Goal: Task Accomplishment & Management: Use online tool/utility

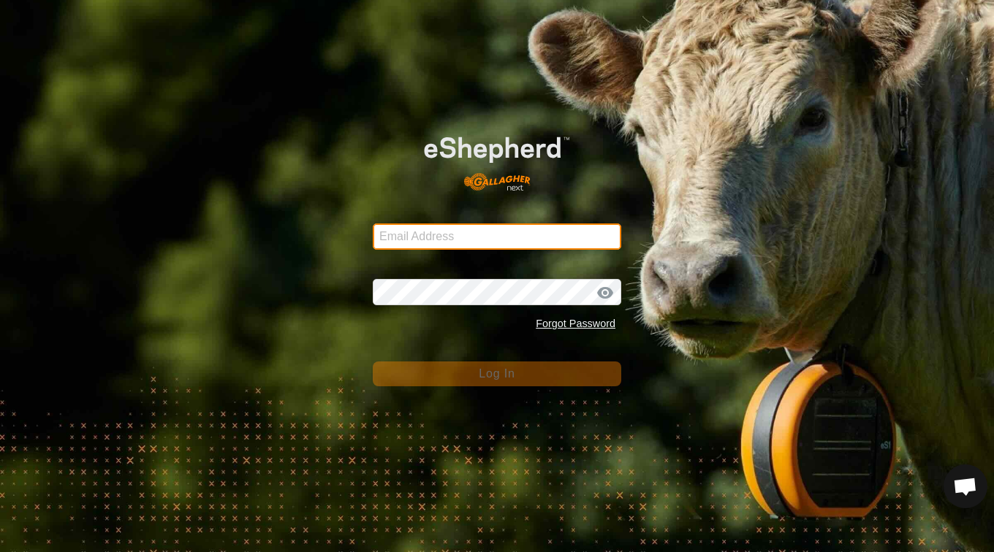
type input "[EMAIL_ADDRESS][DOMAIN_NAME]"
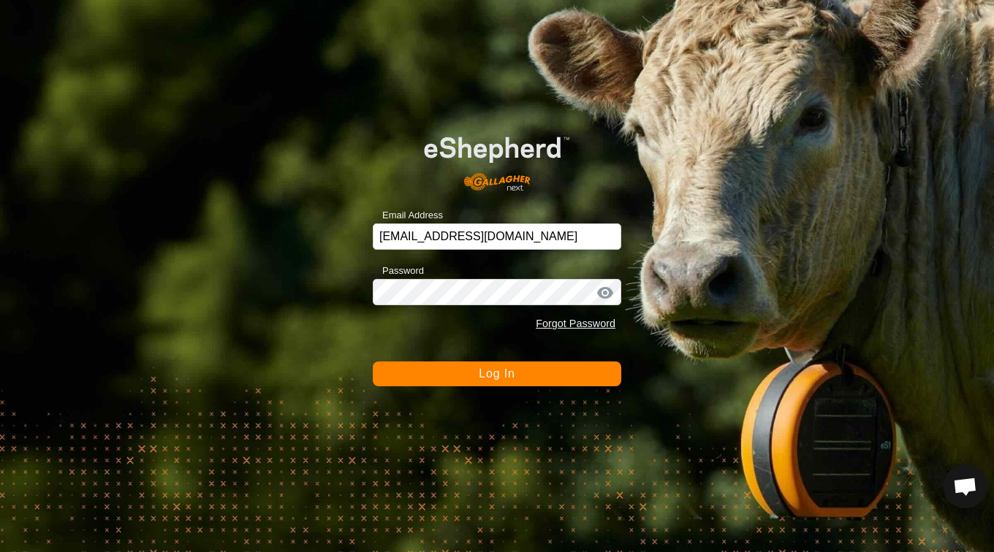
click at [487, 374] on span "Log In" at bounding box center [497, 374] width 36 height 12
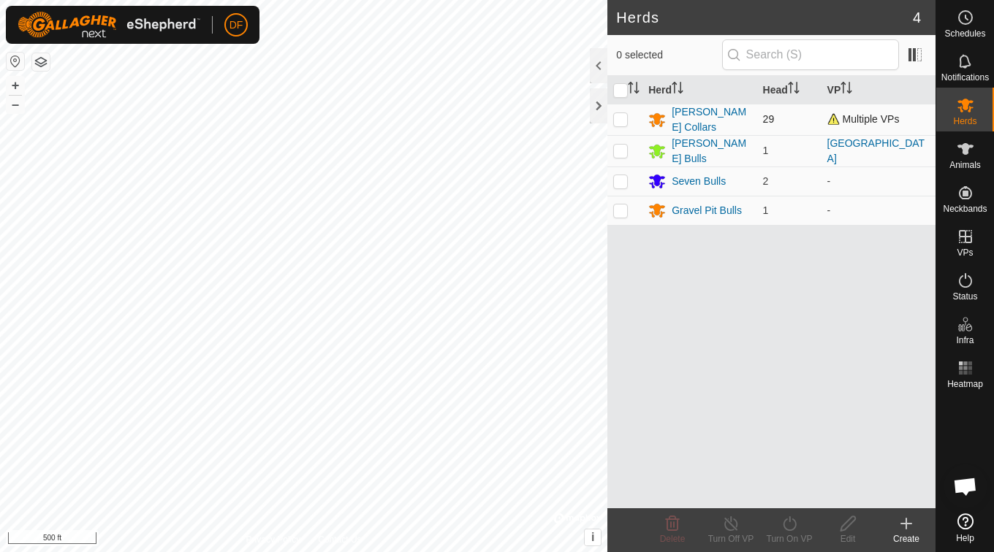
click at [883, 123] on span "Multiple VPs" at bounding box center [863, 119] width 72 height 12
click at [727, 116] on div "[PERSON_NAME] Collars" at bounding box center [710, 119] width 79 height 31
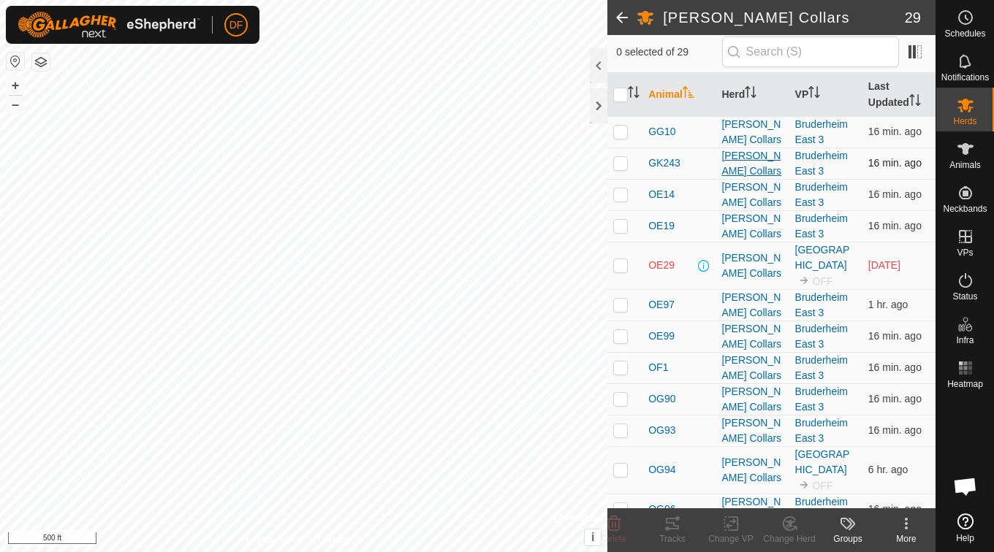
scroll to position [128, 0]
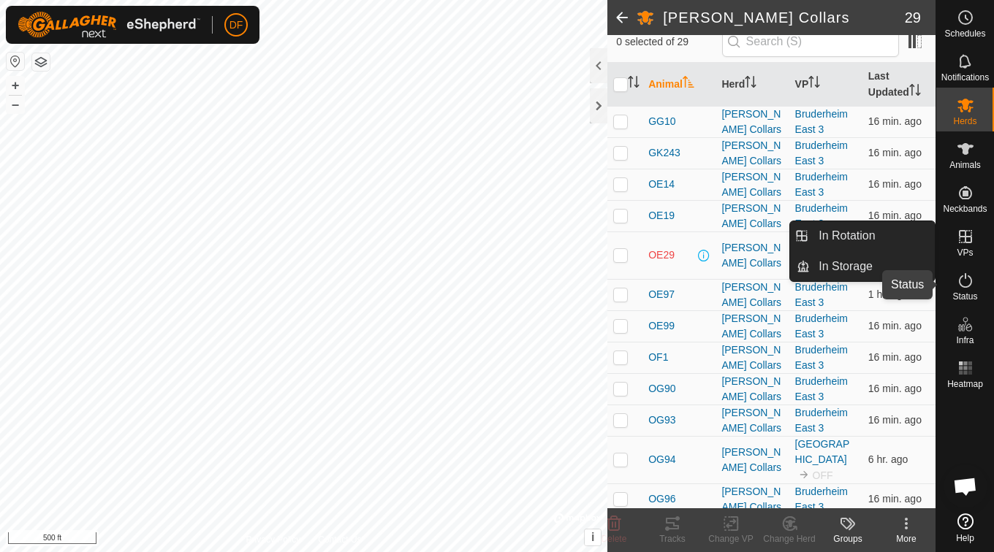
click at [963, 282] on icon at bounding box center [965, 281] width 18 height 18
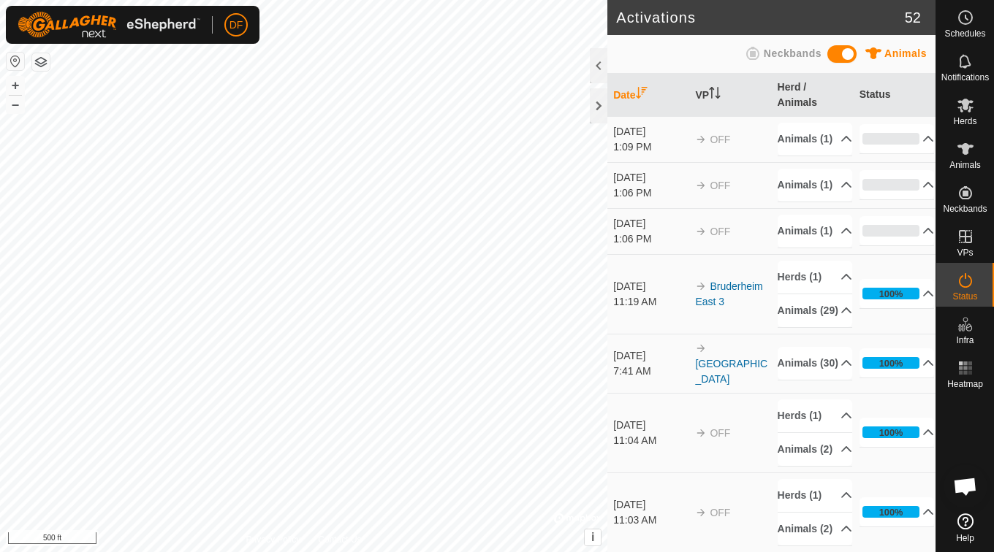
click at [963, 282] on icon at bounding box center [965, 281] width 18 height 18
click at [913, 245] on p-accordion-header "0%" at bounding box center [896, 230] width 75 height 29
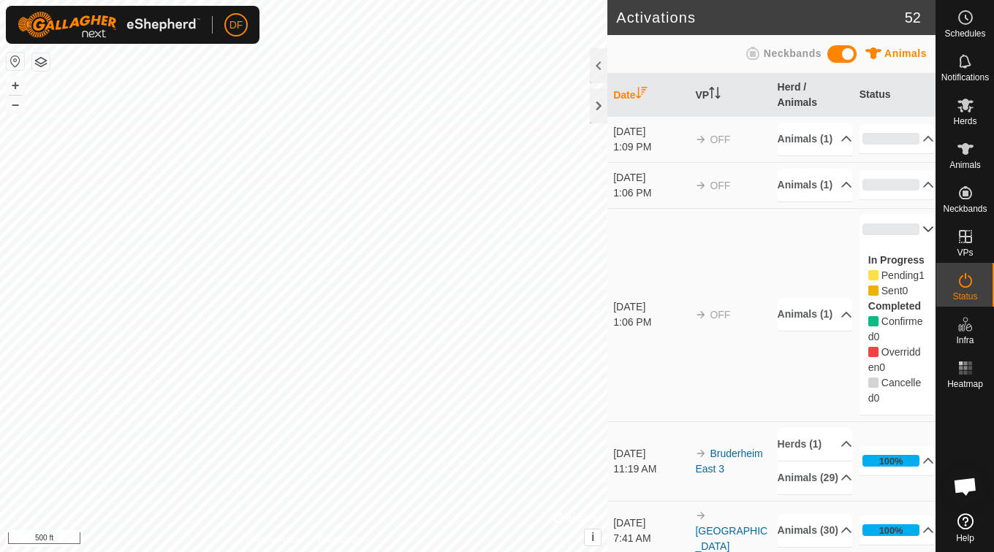
click at [911, 244] on p-accordion-header "0%" at bounding box center [896, 229] width 75 height 29
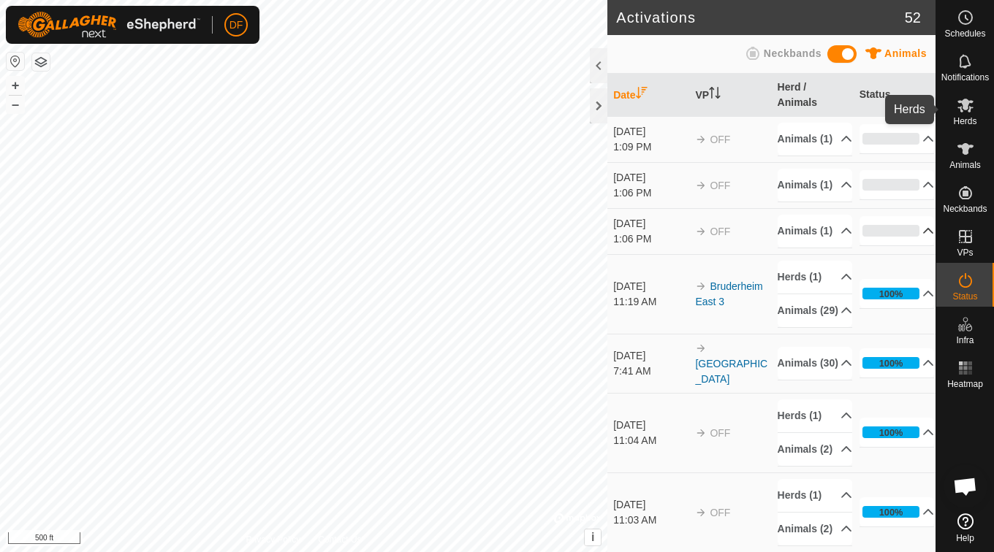
click at [967, 101] on icon at bounding box center [965, 106] width 16 height 14
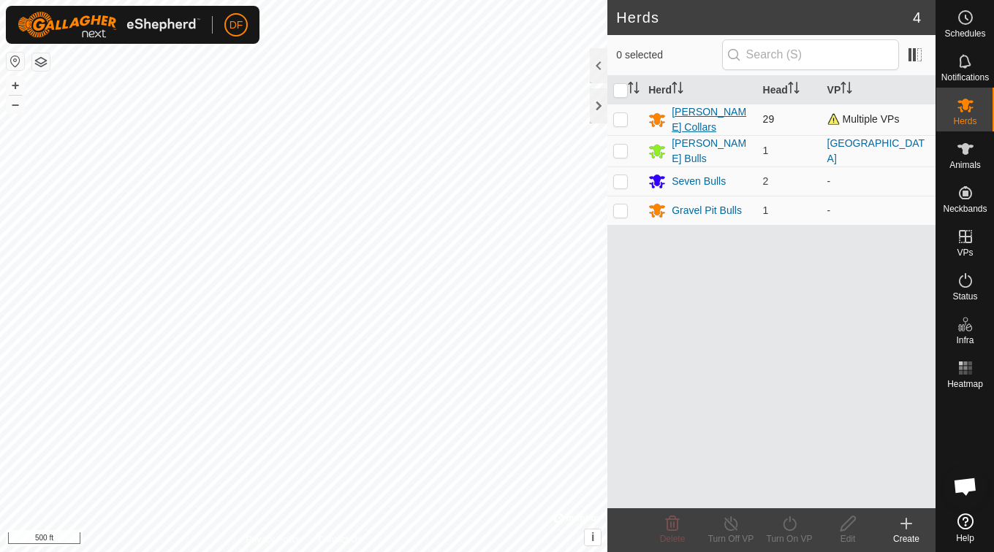
click at [728, 116] on div "[PERSON_NAME] Collars" at bounding box center [710, 119] width 79 height 31
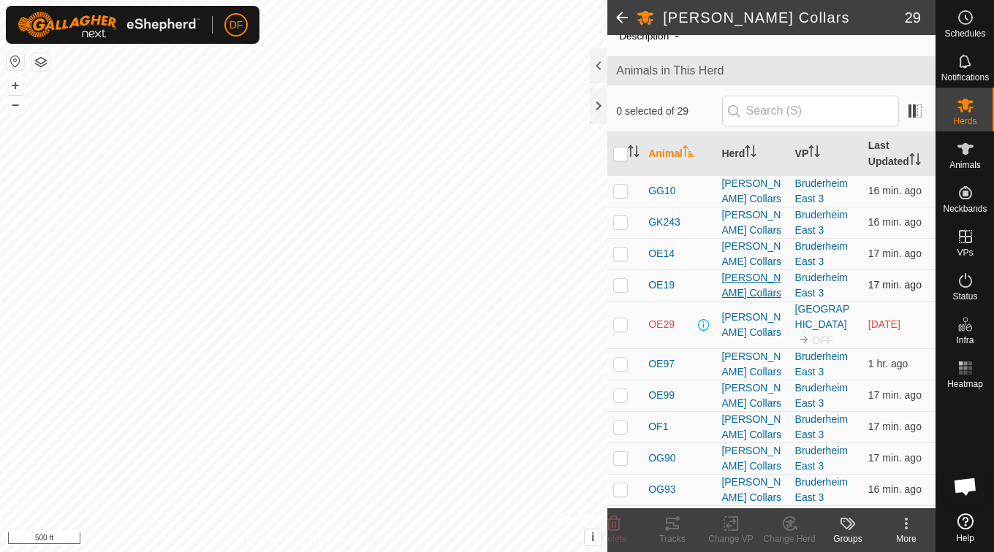
scroll to position [59, 0]
click at [960, 108] on icon at bounding box center [965, 106] width 16 height 14
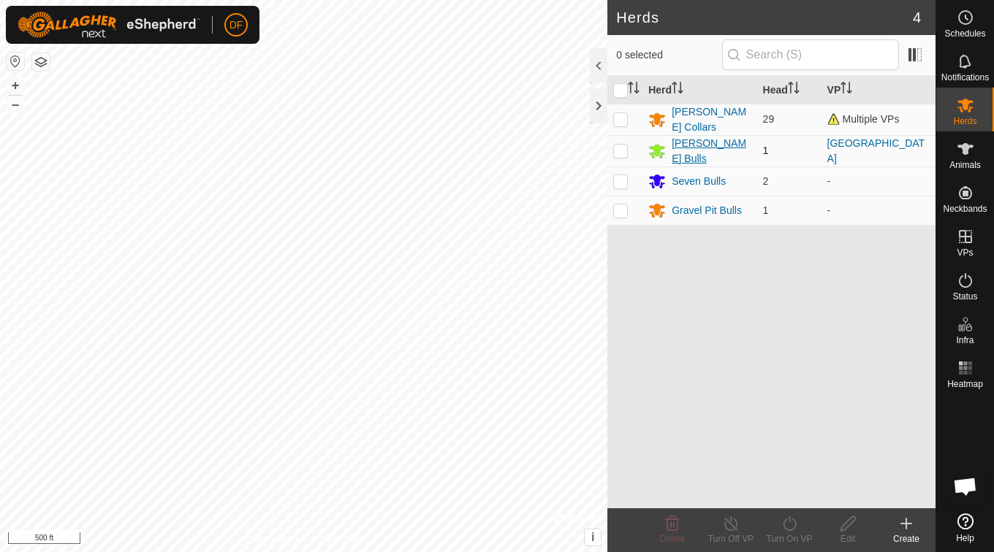
click at [711, 144] on div "[PERSON_NAME] Bulls" at bounding box center [710, 151] width 79 height 31
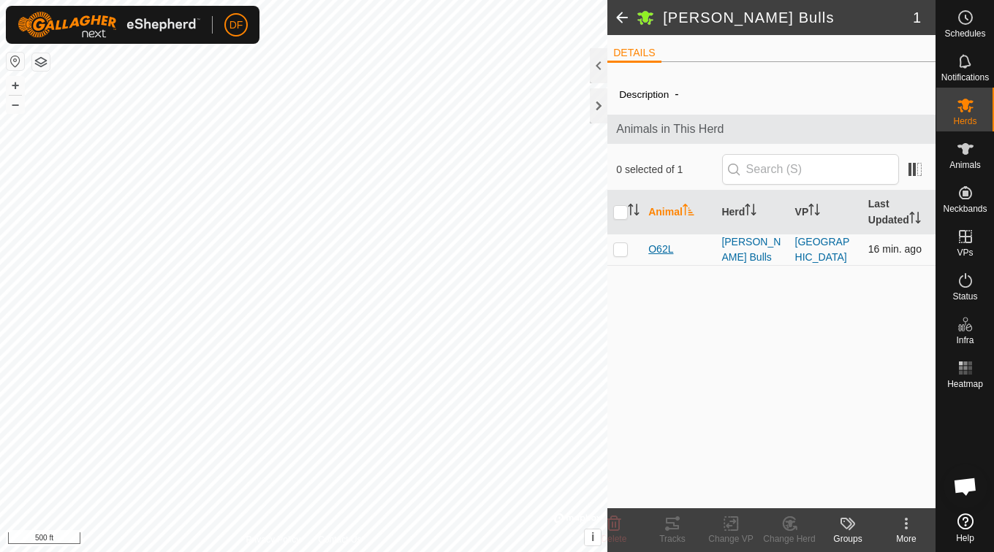
click at [663, 250] on span "O62L" at bounding box center [660, 249] width 25 height 15
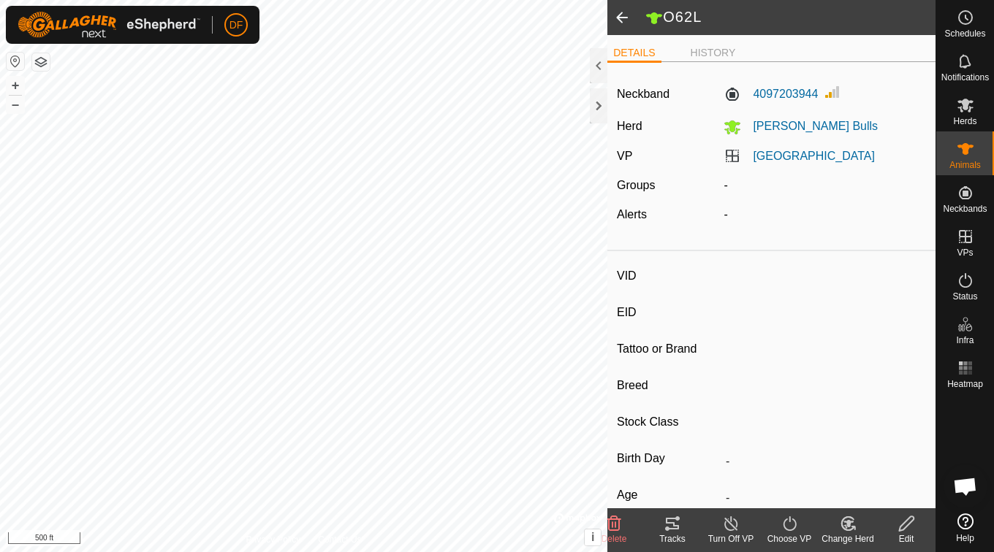
type input "O62L"
type input "-"
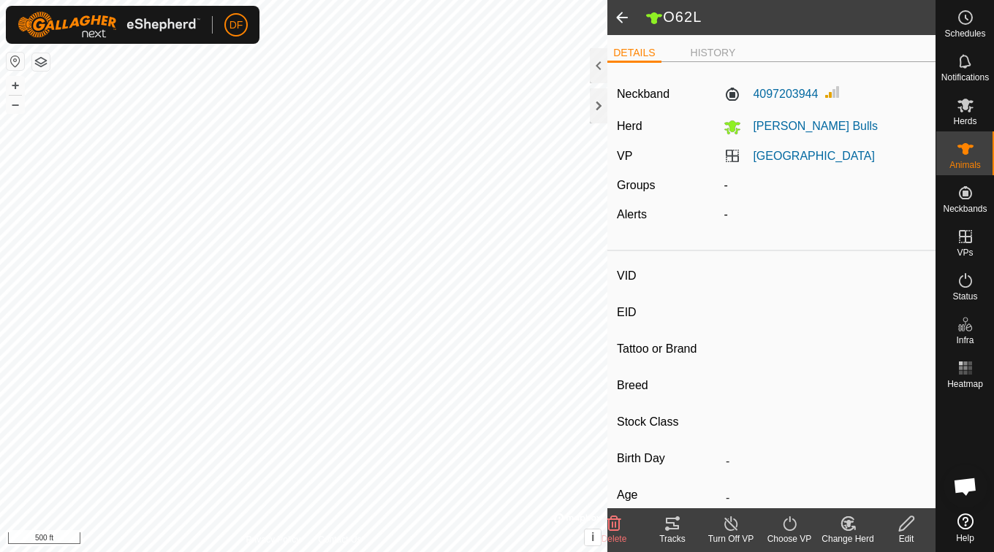
type input "-"
click at [786, 528] on icon at bounding box center [789, 524] width 18 height 18
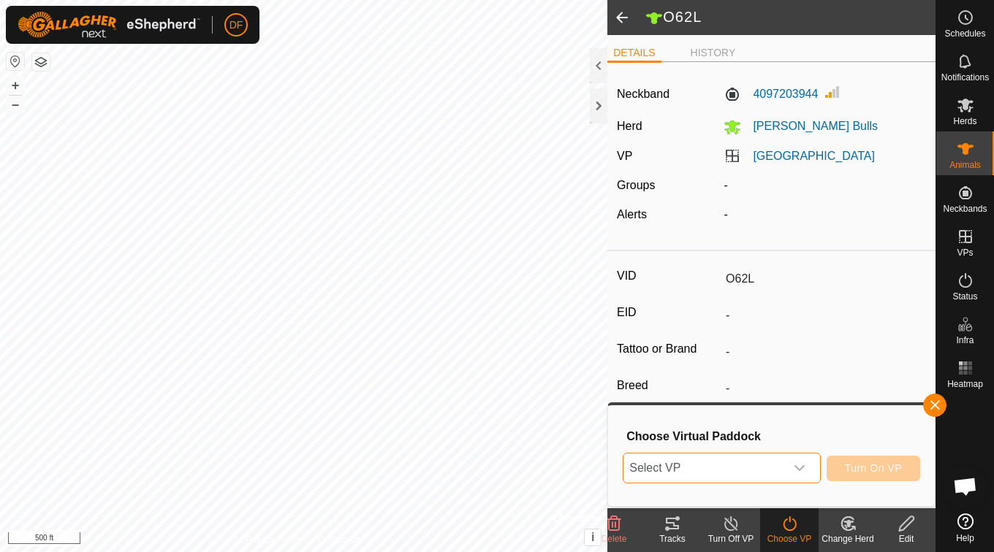
click at [764, 478] on span "Select VP" at bounding box center [703, 468] width 161 height 29
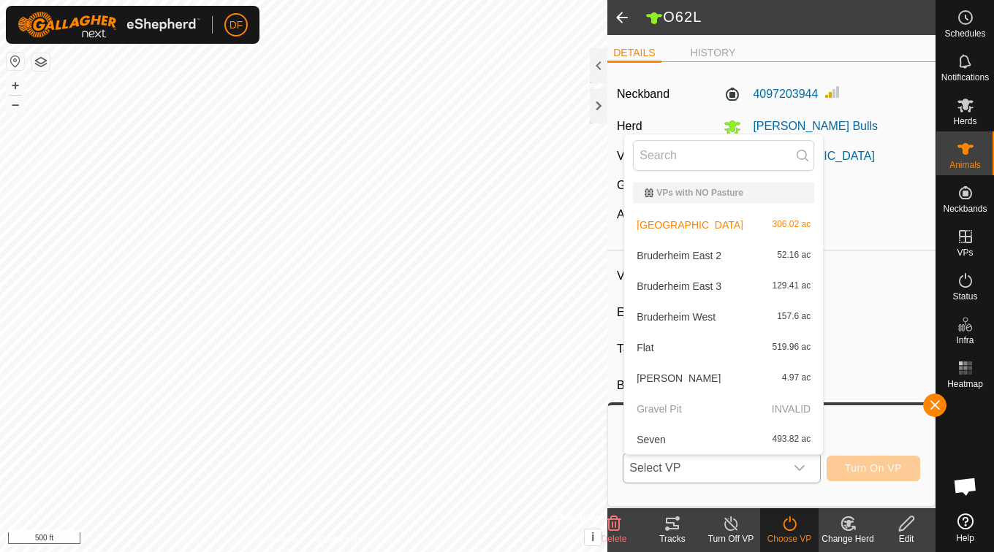
click at [766, 283] on li "Bruderheim East 3 129.41 ac" at bounding box center [723, 286] width 199 height 29
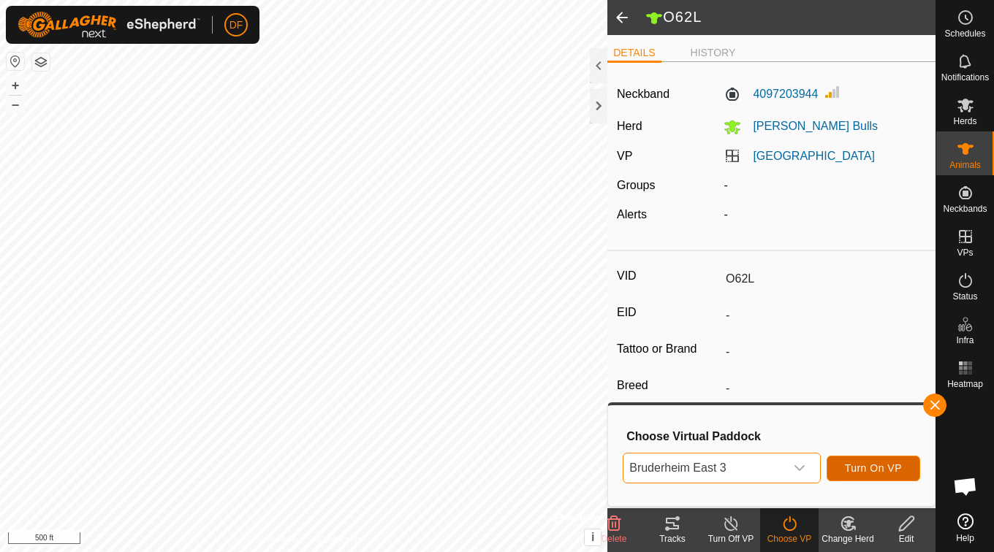
click at [861, 462] on span "Turn On VP" at bounding box center [873, 468] width 57 height 12
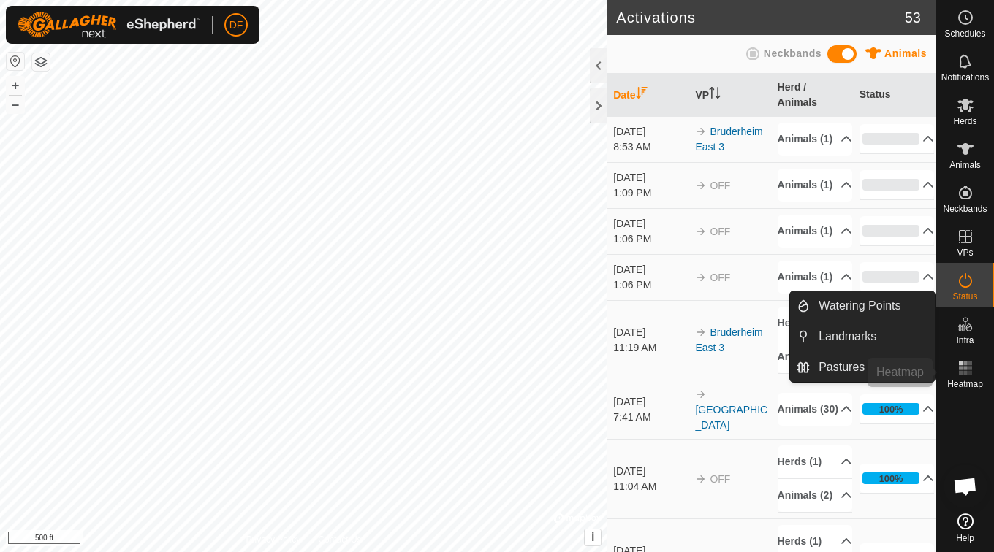
click at [969, 361] on icon at bounding box center [965, 368] width 18 height 18
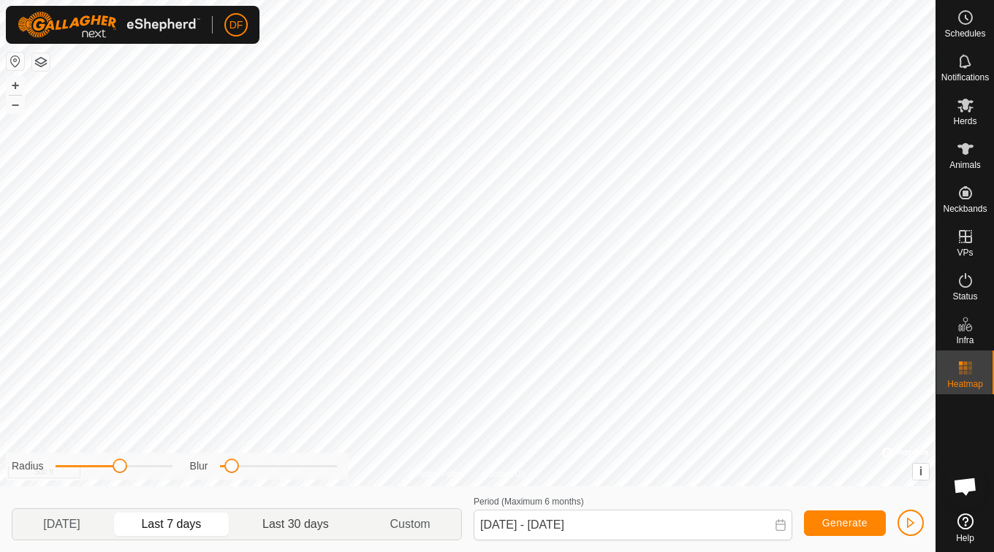
click at [294, 536] on p-togglebutton "Last 30 days" at bounding box center [295, 524] width 127 height 31
click at [208, 531] on p-togglebutton "Last 7 days" at bounding box center [171, 524] width 121 height 31
click at [90, 528] on p-togglebutton "[DATE]" at bounding box center [61, 524] width 99 height 31
type input "[DATE] - [DATE]"
click at [965, 83] on div "Notifications" at bounding box center [965, 66] width 58 height 44
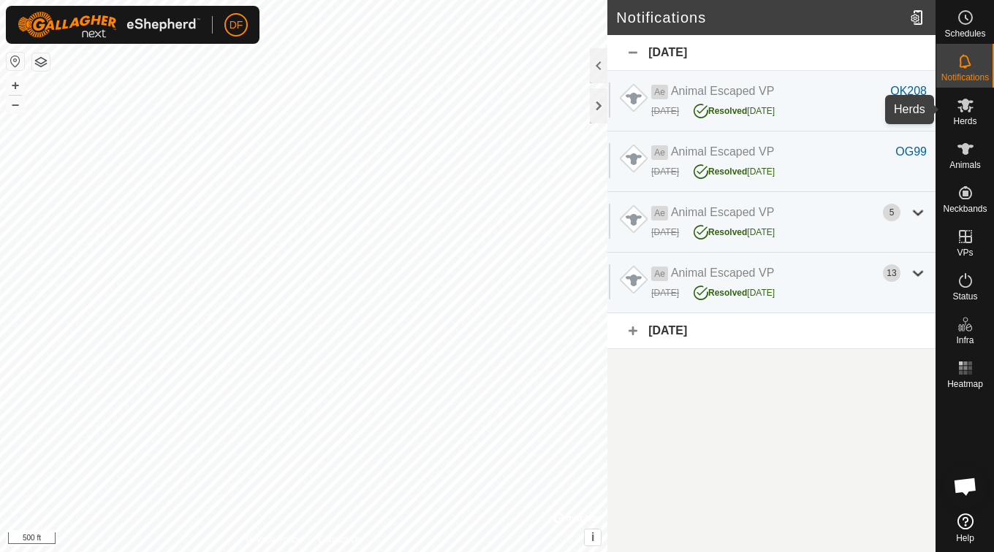
click at [964, 118] on span "Herds" at bounding box center [964, 121] width 23 height 9
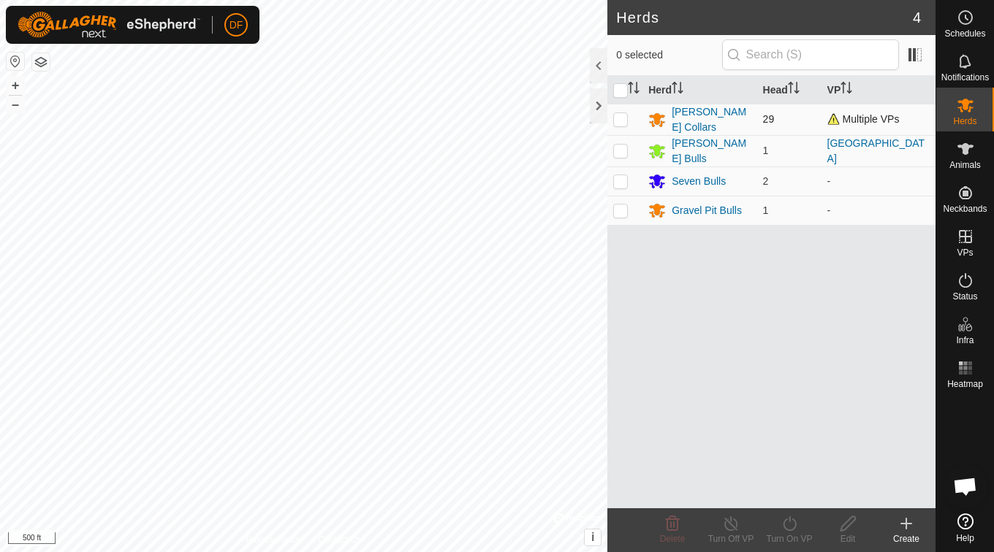
click at [831, 120] on span "Multiple VPs" at bounding box center [863, 119] width 72 height 12
click at [696, 118] on div "[PERSON_NAME] Collars" at bounding box center [710, 119] width 79 height 31
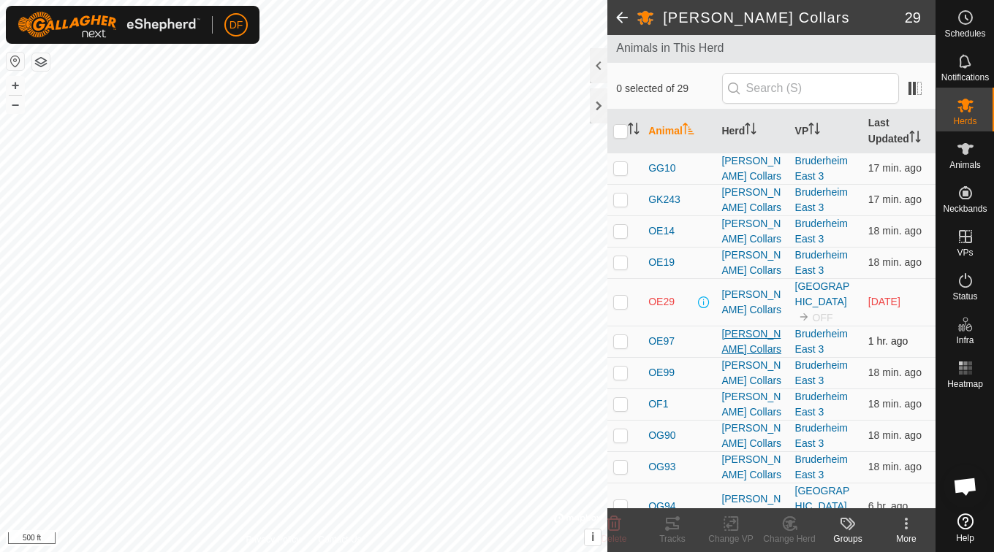
scroll to position [82, 0]
click at [624, 295] on p-checkbox at bounding box center [620, 301] width 15 height 12
checkbox input "false"
click at [974, 158] on es-animals-svg-icon at bounding box center [965, 148] width 26 height 23
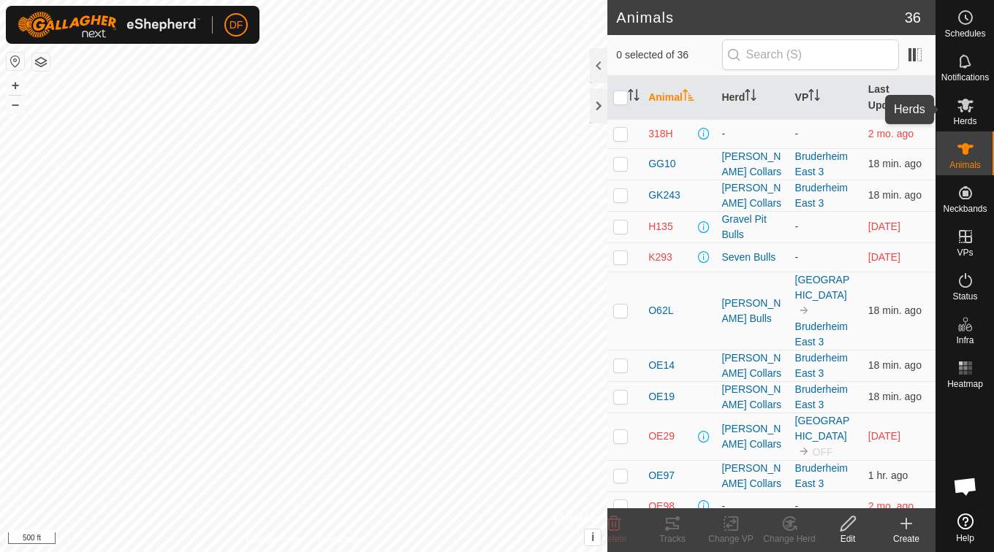
click at [967, 110] on icon at bounding box center [965, 105] width 18 height 18
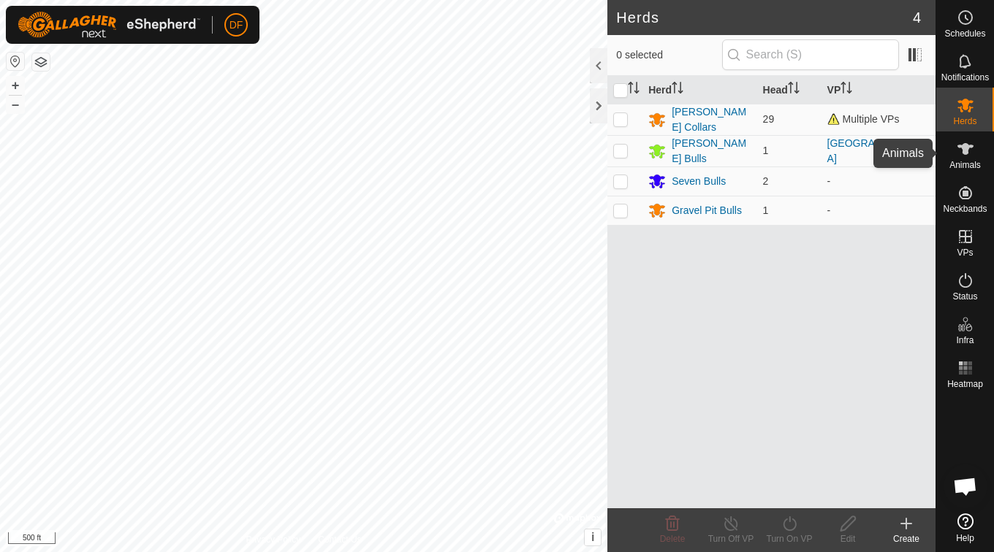
click at [966, 161] on span "Animals" at bounding box center [964, 165] width 31 height 9
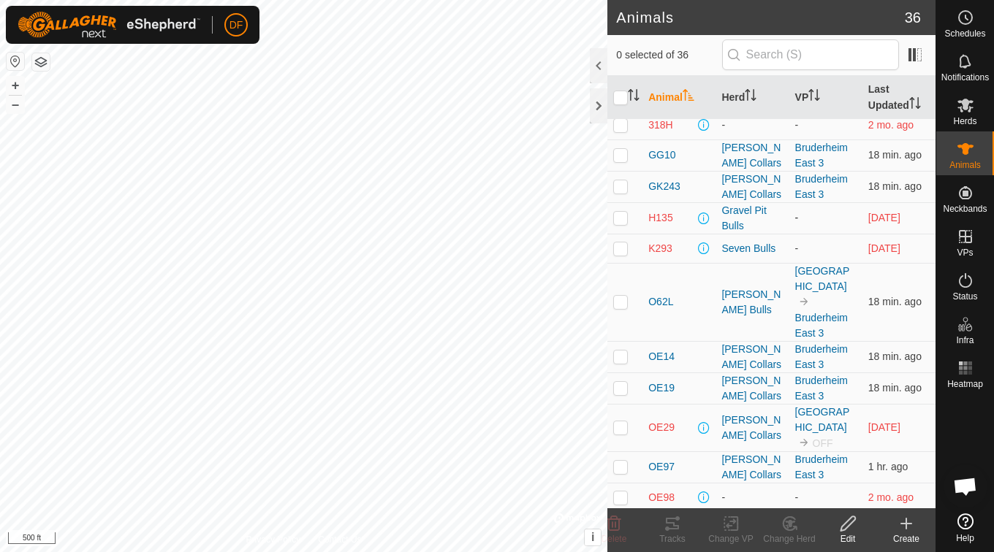
scroll to position [11, 0]
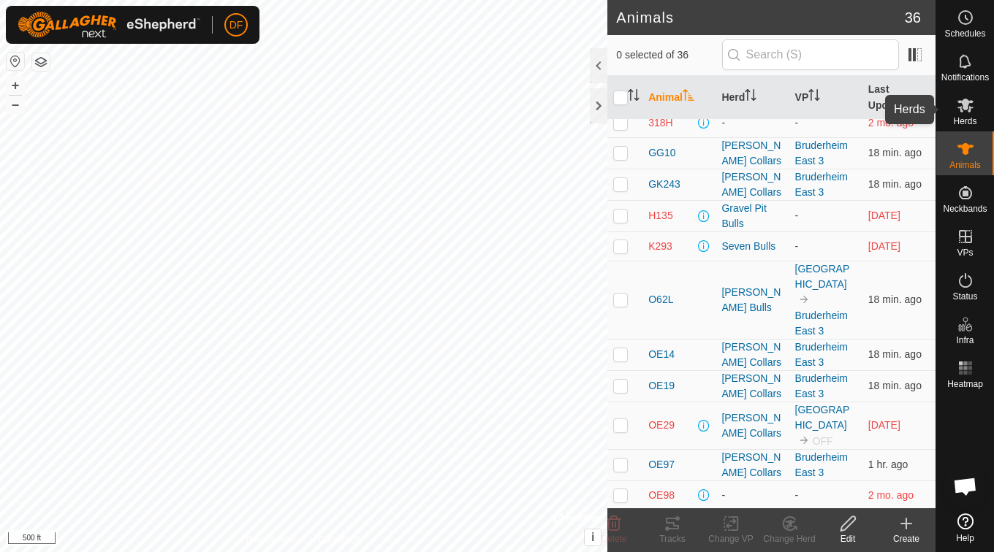
click at [963, 93] on div "Herds" at bounding box center [965, 110] width 58 height 44
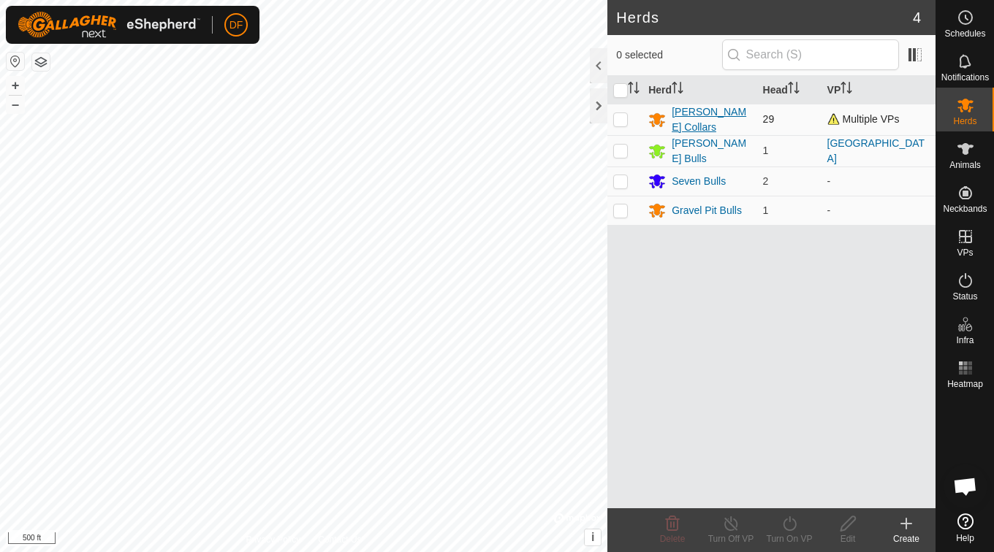
click at [717, 115] on div "[PERSON_NAME] Collars" at bounding box center [710, 119] width 79 height 31
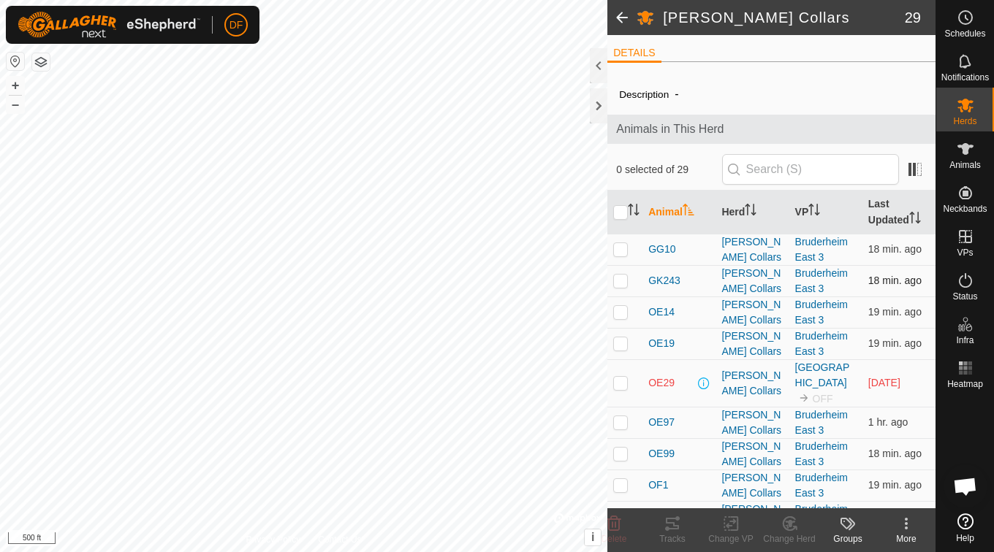
scroll to position [638, 0]
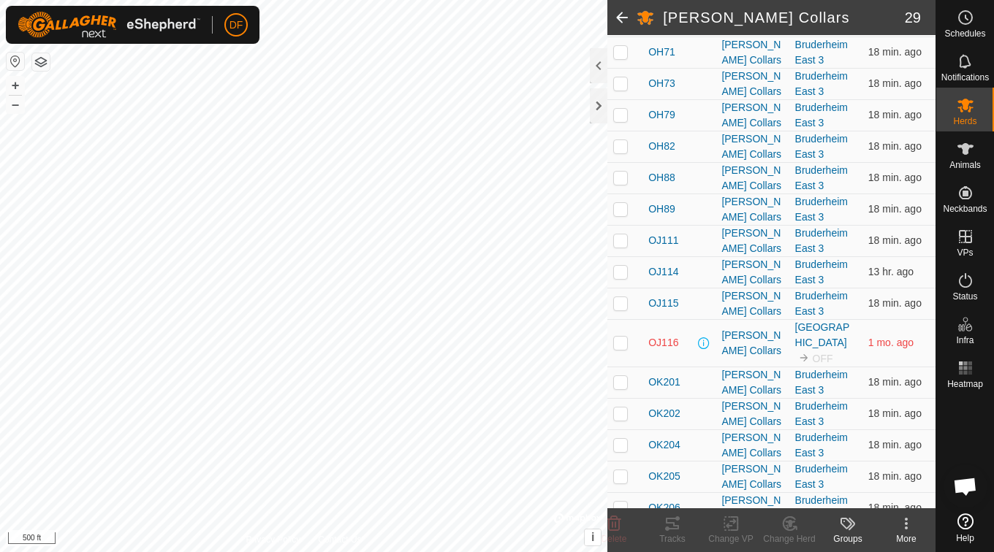
click at [622, 337] on p-checkbox at bounding box center [620, 343] width 15 height 12
click at [856, 526] on icon at bounding box center [848, 524] width 18 height 18
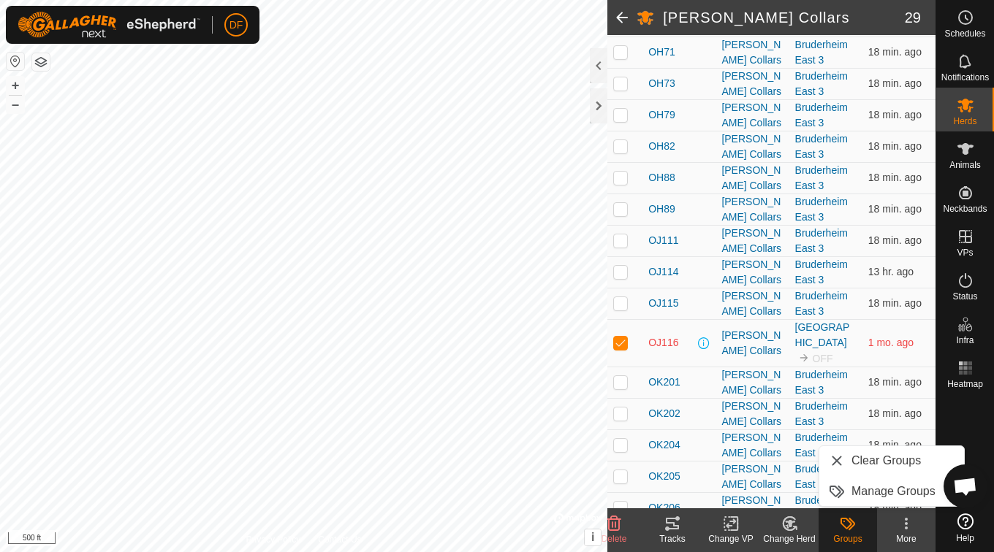
click at [791, 522] on icon at bounding box center [790, 523] width 10 height 7
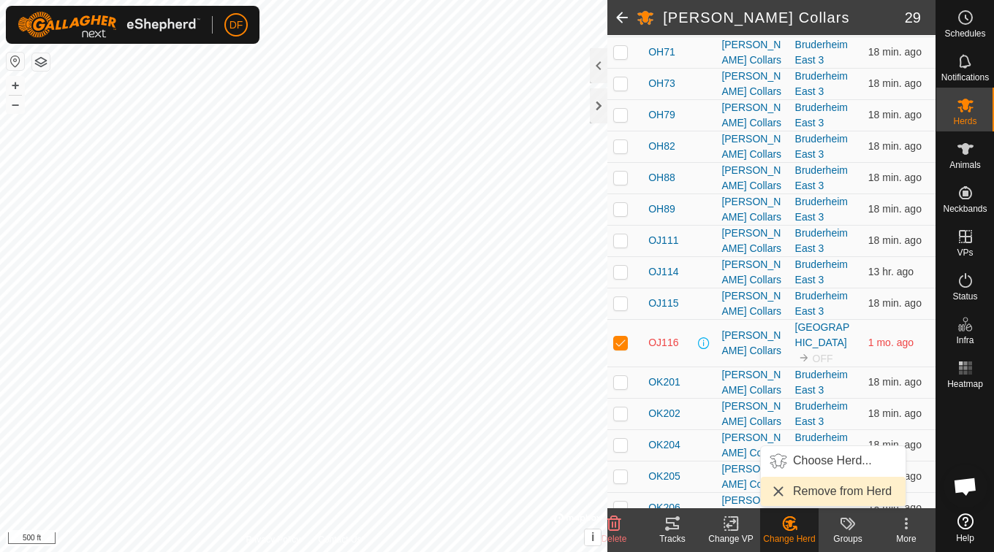
click at [830, 492] on link "Remove from Herd" at bounding box center [833, 491] width 145 height 29
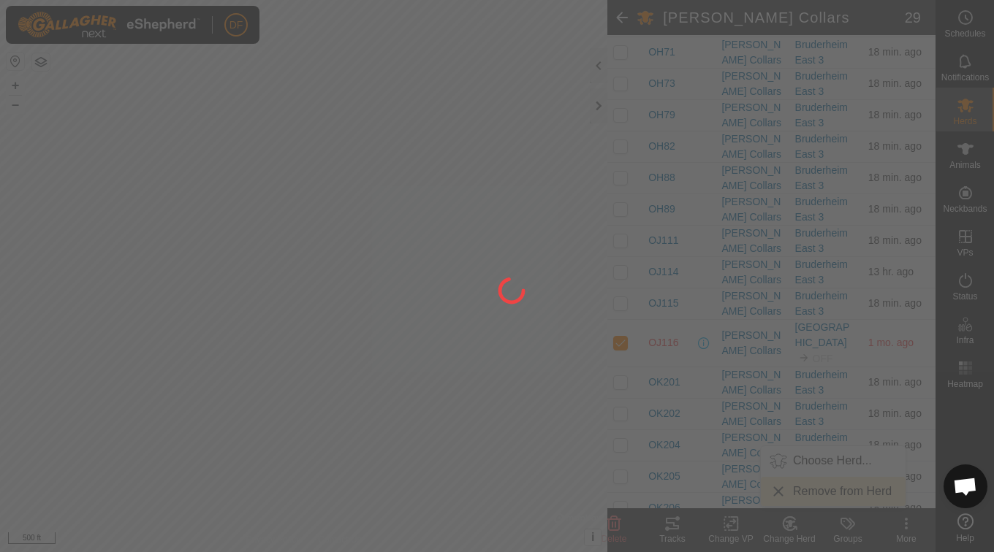
checkbox input "false"
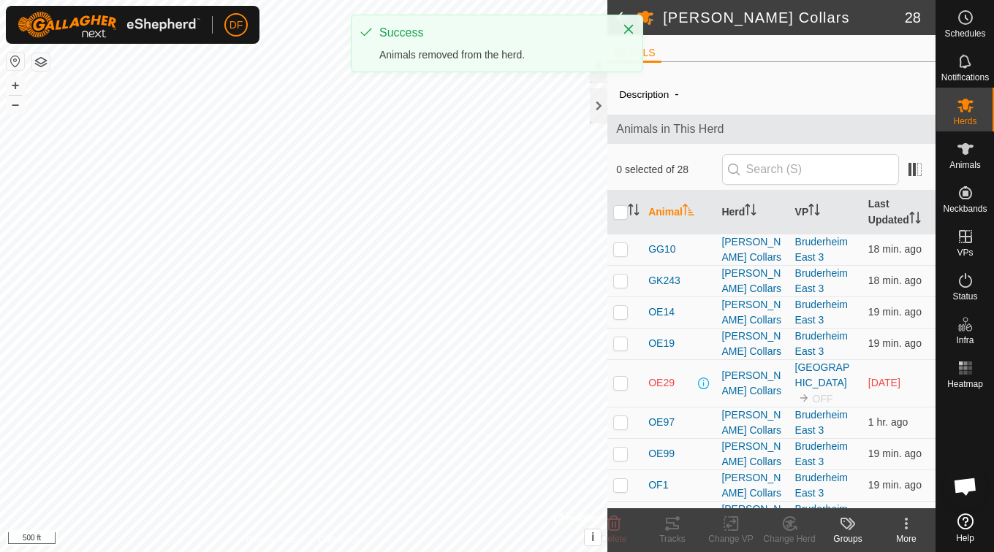
scroll to position [0, 0]
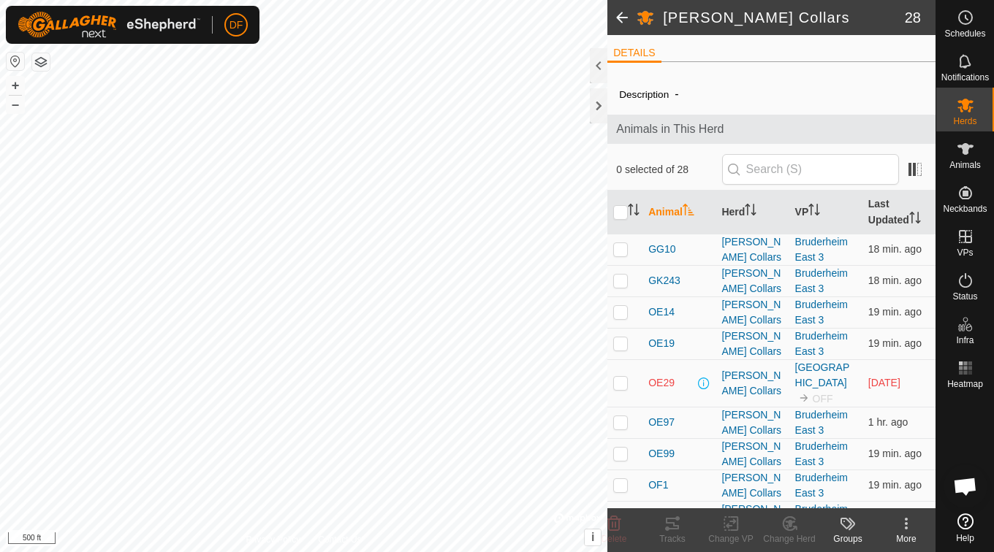
click at [622, 377] on p-checkbox at bounding box center [620, 383] width 15 height 12
click at [794, 527] on icon at bounding box center [794, 528] width 3 height 3
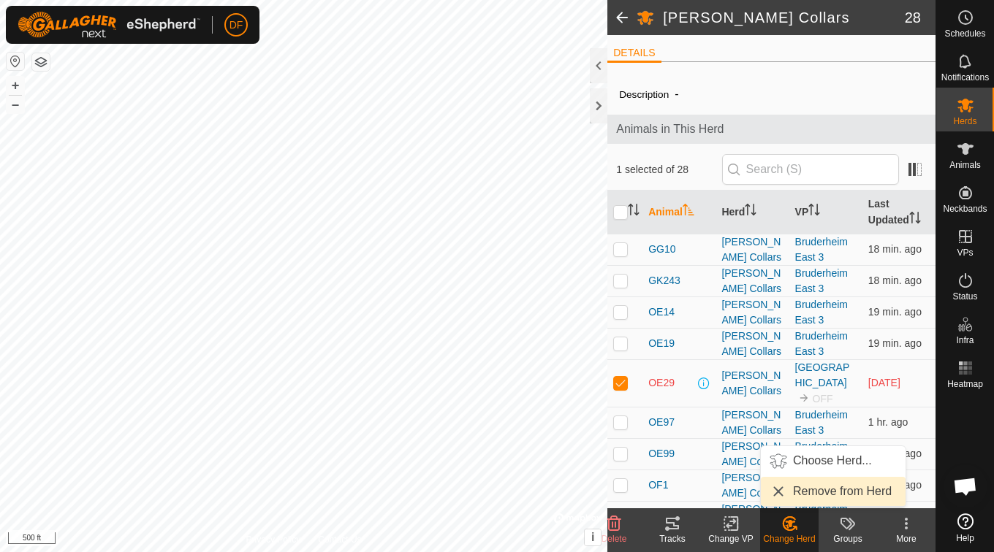
click at [825, 492] on link "Remove from Herd" at bounding box center [833, 491] width 145 height 29
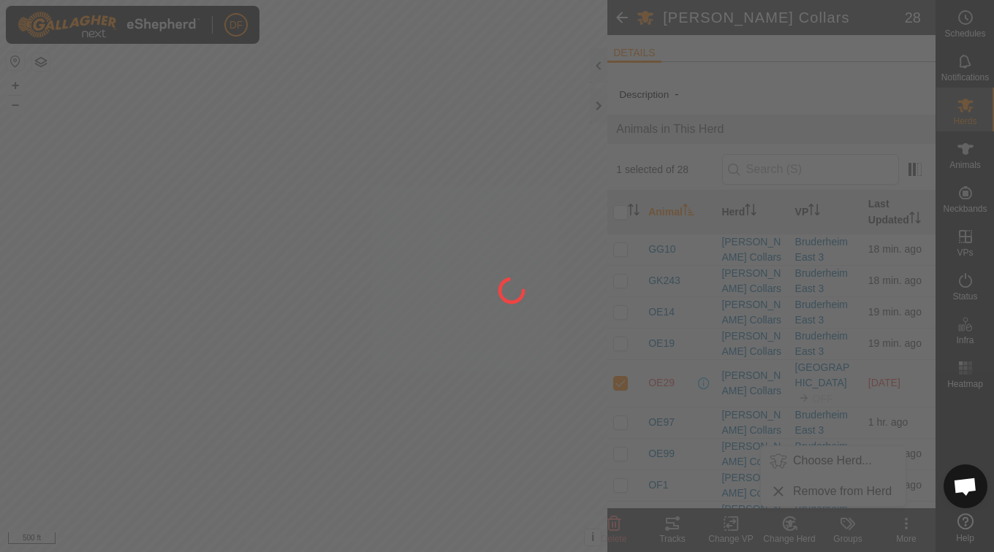
checkbox input "false"
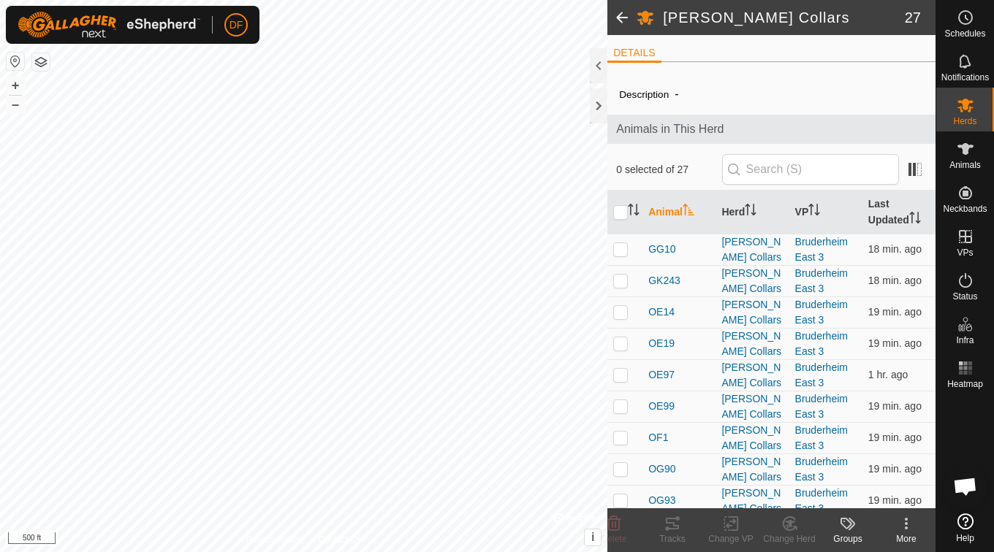
click at [617, 23] on span at bounding box center [621, 17] width 29 height 35
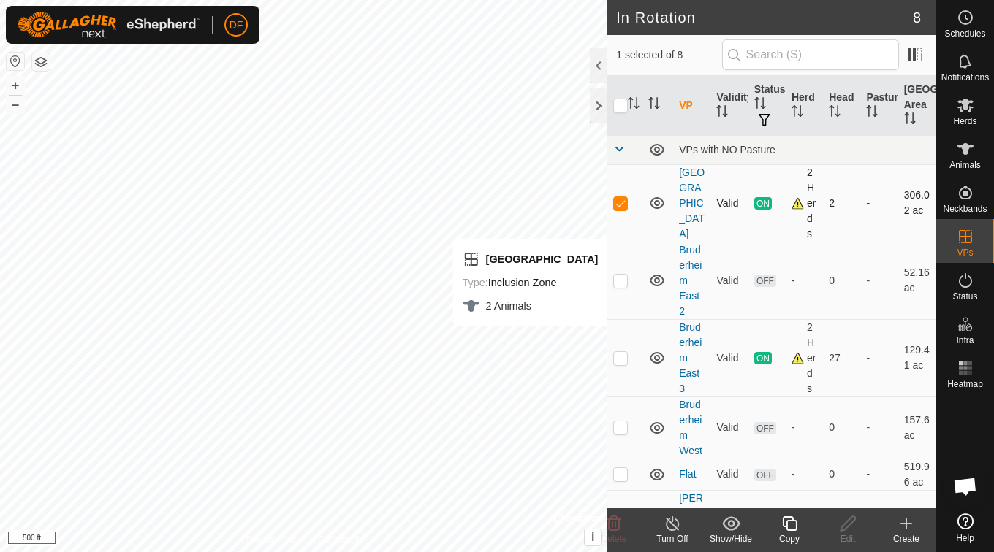
click at [619, 209] on p-checkbox at bounding box center [620, 203] width 15 height 12
checkbox input "false"
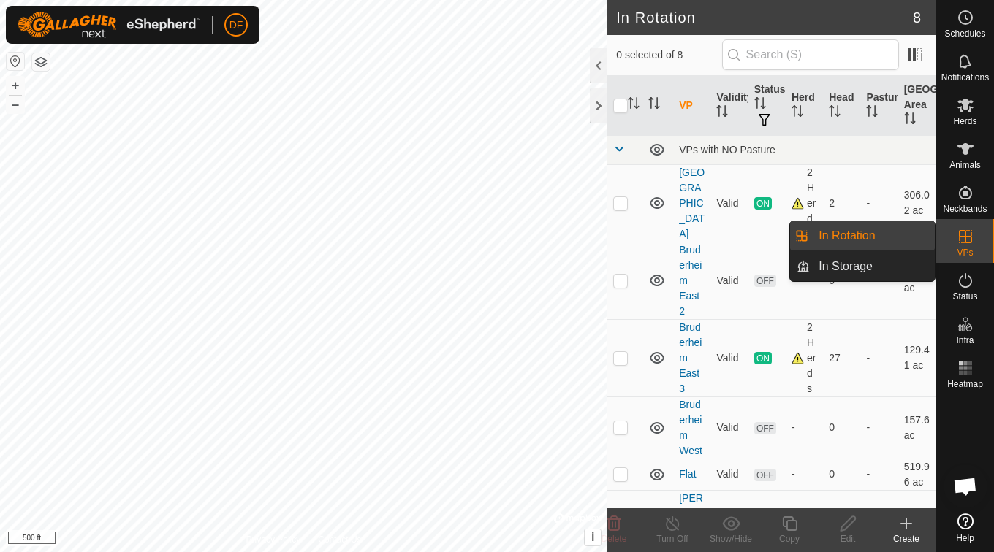
click at [960, 236] on icon at bounding box center [965, 236] width 13 height 13
click at [867, 262] on link "In Storage" at bounding box center [872, 266] width 125 height 29
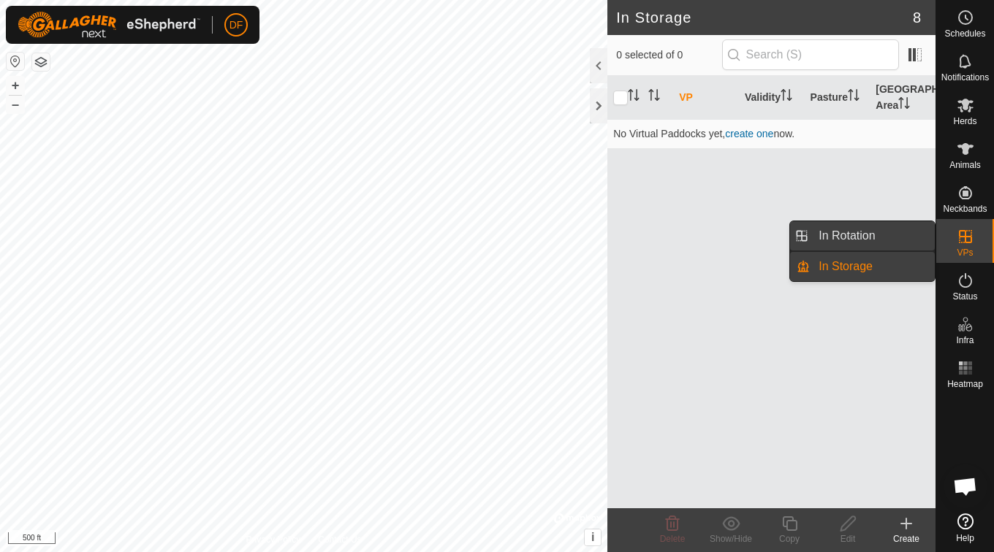
click at [888, 235] on link "In Rotation" at bounding box center [872, 235] width 125 height 29
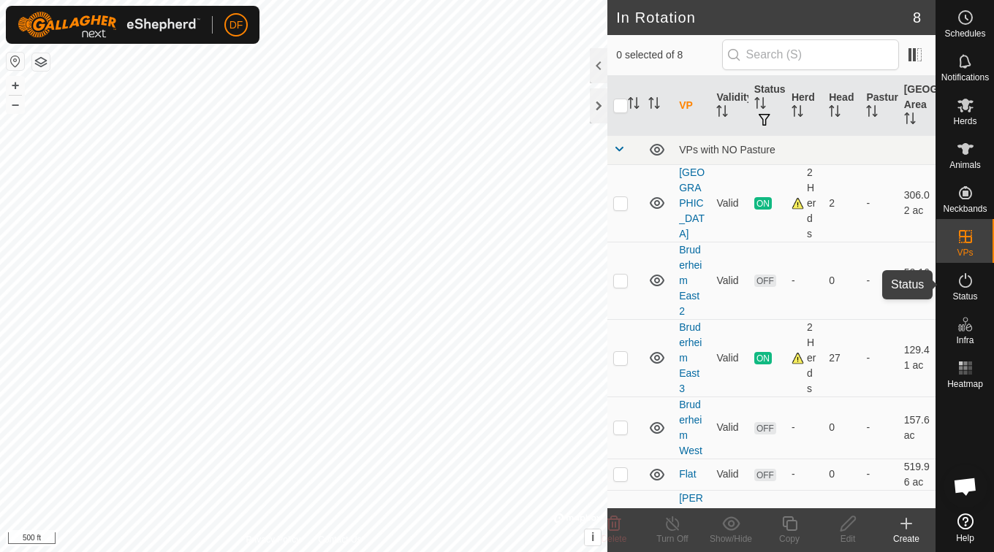
click at [981, 291] on div "Status" at bounding box center [965, 285] width 58 height 44
